Goal: Information Seeking & Learning: Learn about a topic

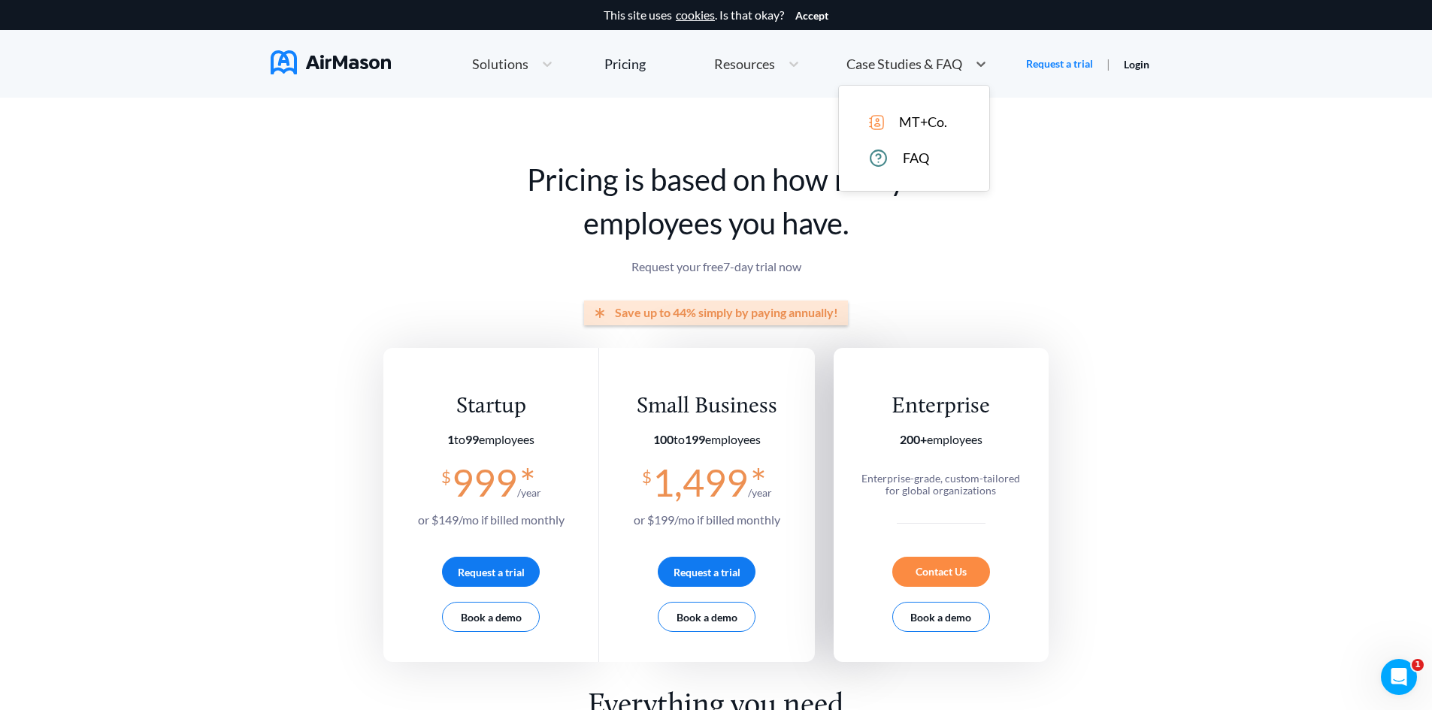
click at [898, 68] on span "Case Studies & FAQ" at bounding box center [904, 64] width 116 height 14
click at [934, 119] on span "MT+Co." at bounding box center [923, 122] width 48 height 16
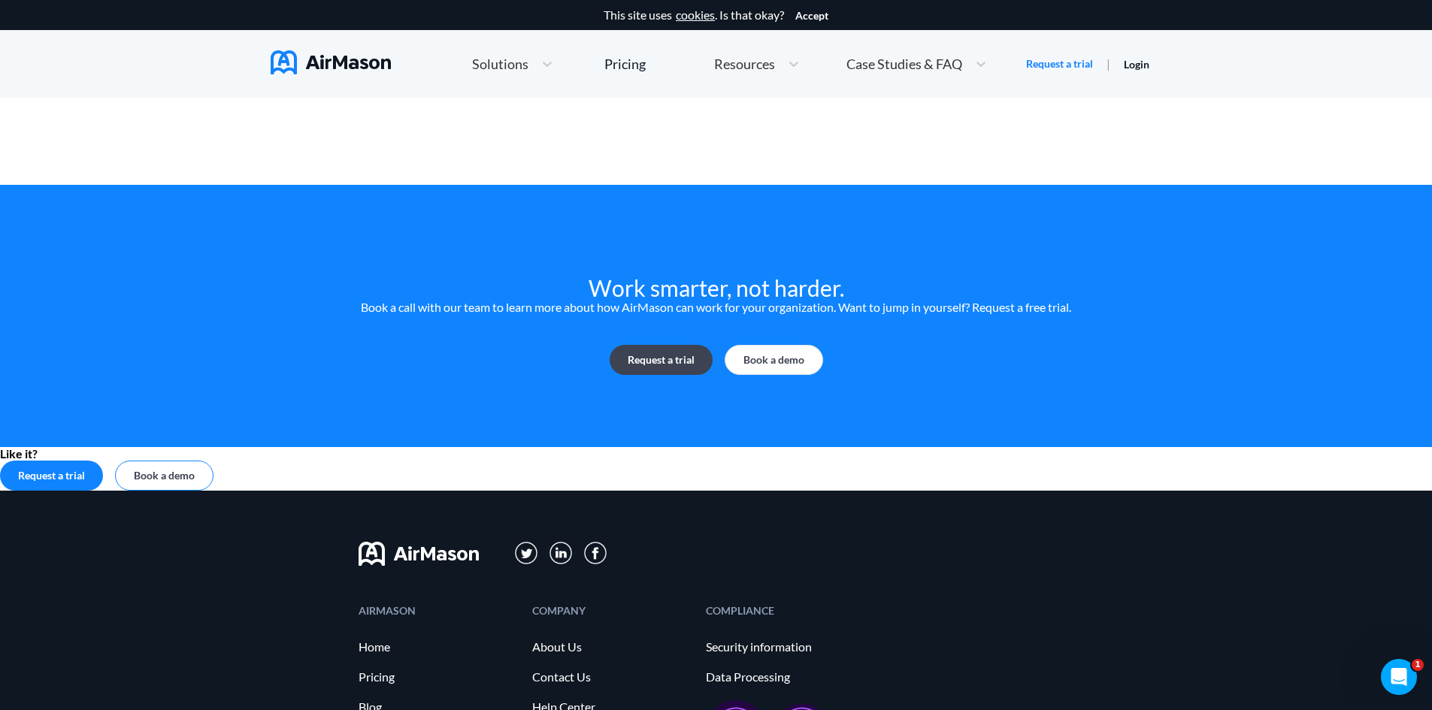
scroll to position [2778, 0]
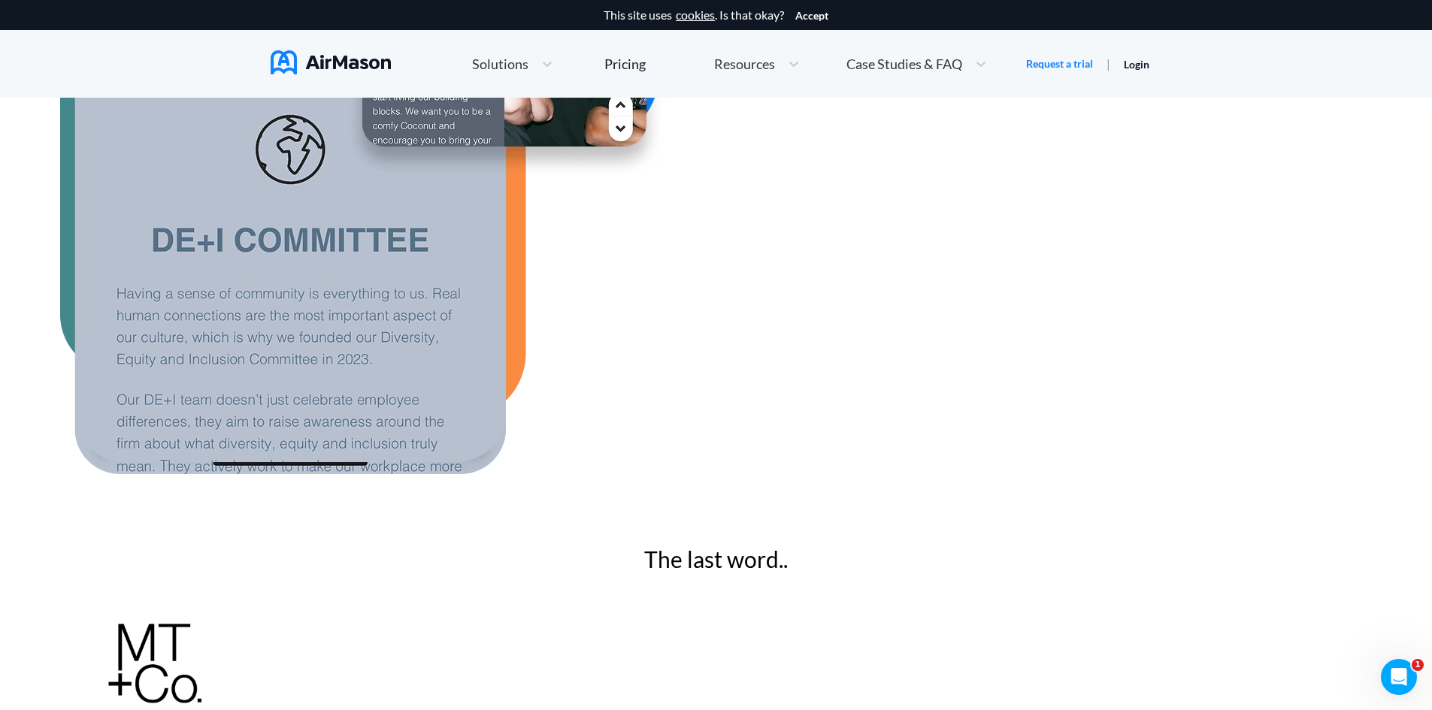
click at [505, 65] on span "Solutions" at bounding box center [500, 64] width 56 height 14
click at [624, 69] on div "Pricing" at bounding box center [624, 64] width 41 height 14
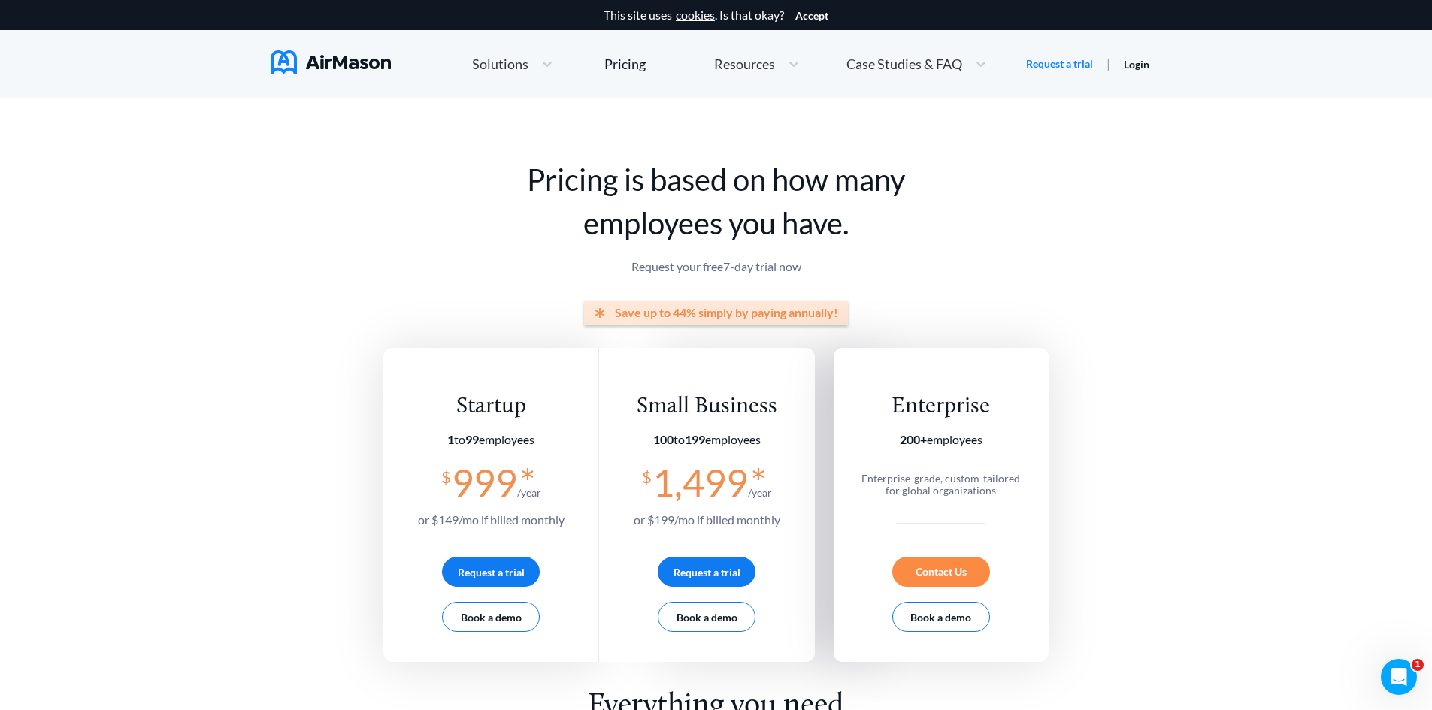
click at [764, 63] on span "Resources" at bounding box center [744, 64] width 61 height 14
click at [888, 65] on span "Case Studies & FAQ" at bounding box center [904, 64] width 116 height 14
